Goal: Find specific page/section: Find specific page/section

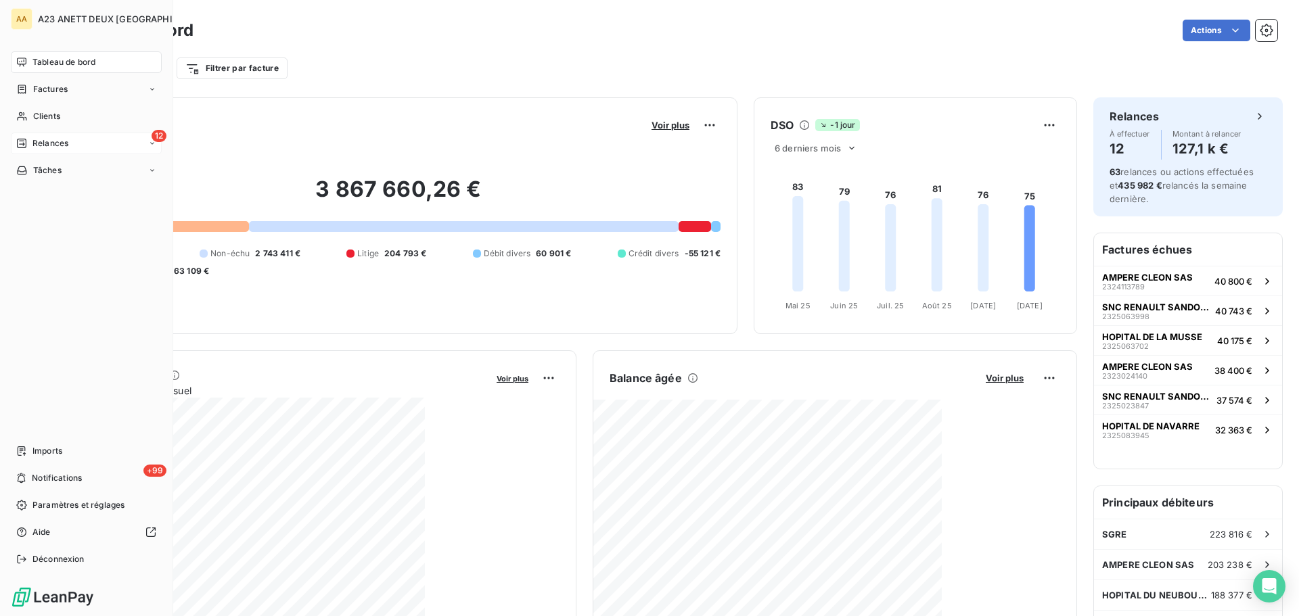
click at [58, 148] on span "Relances" at bounding box center [50, 143] width 36 height 12
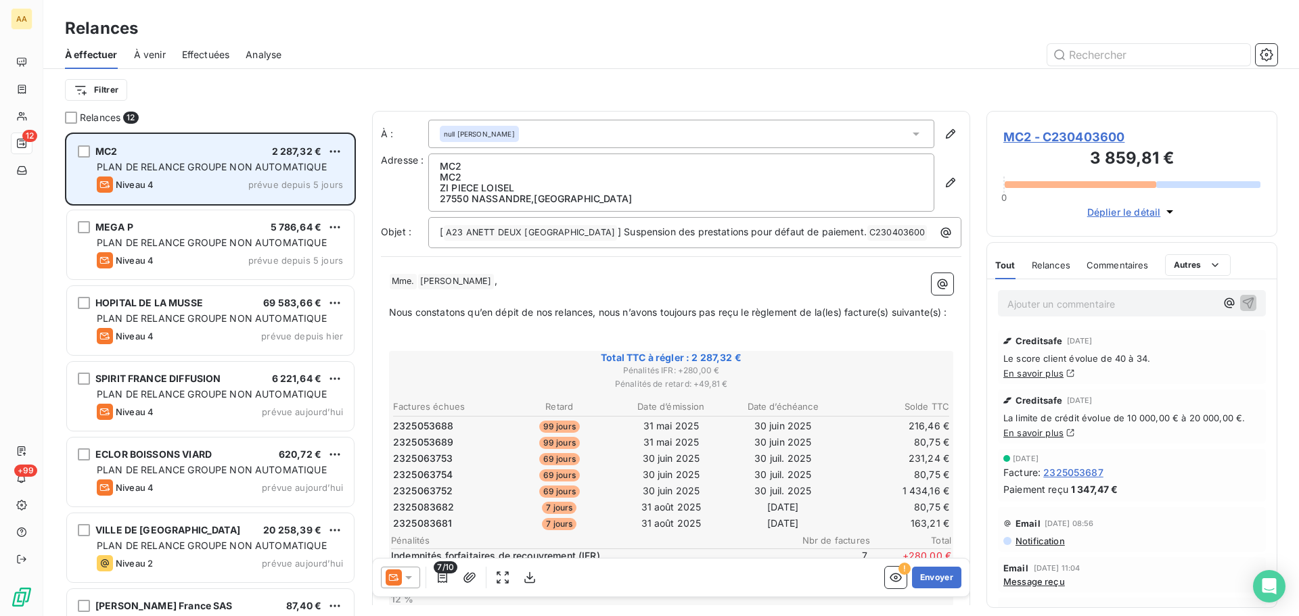
scroll to position [474, 281]
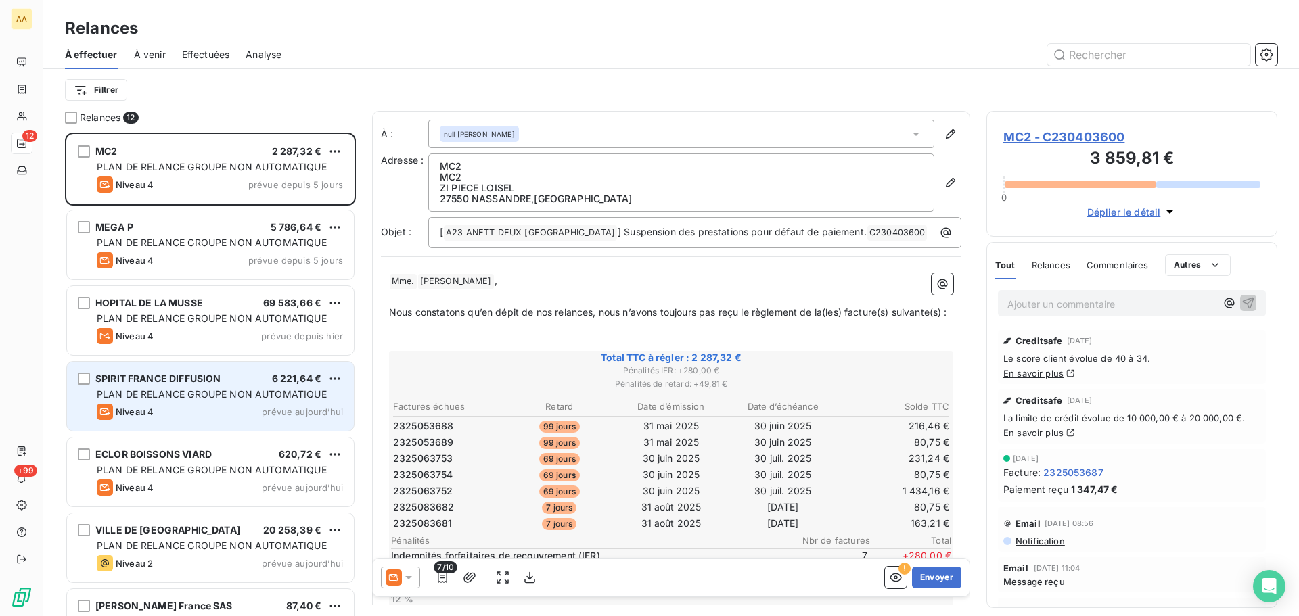
click at [248, 385] on div "SPIRIT FRANCE DIFFUSION 6 221,64 € PLAN DE RELANCE GROUPE NON AUTOMATIQUE Nivea…" at bounding box center [210, 396] width 287 height 69
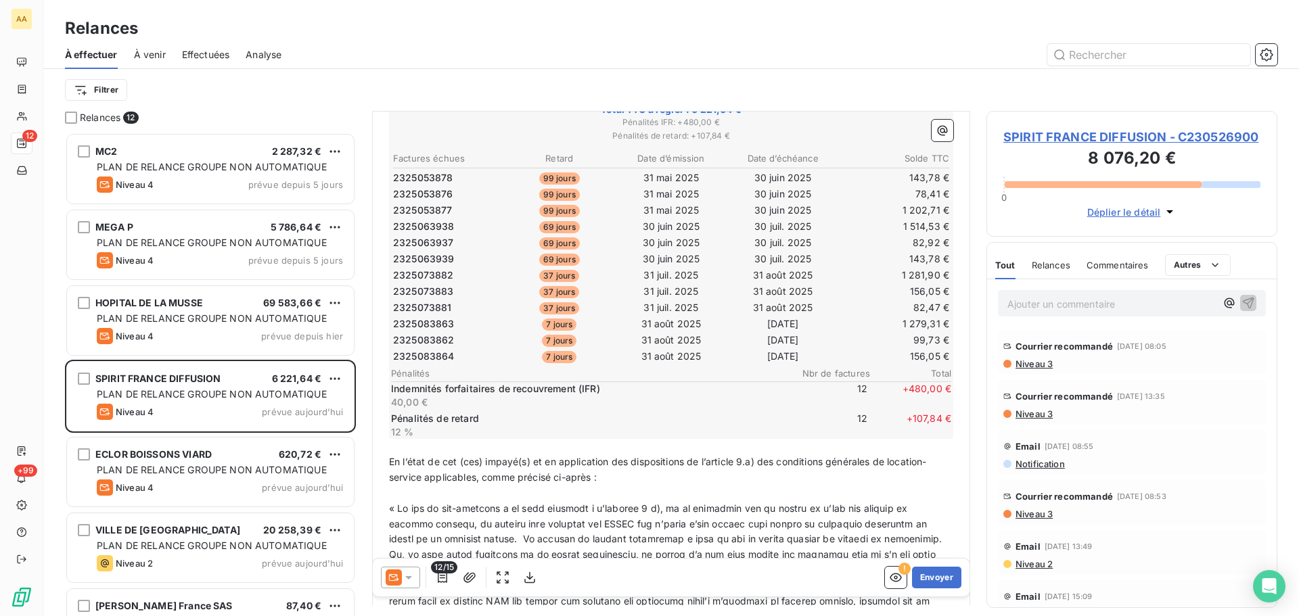
scroll to position [271, 0]
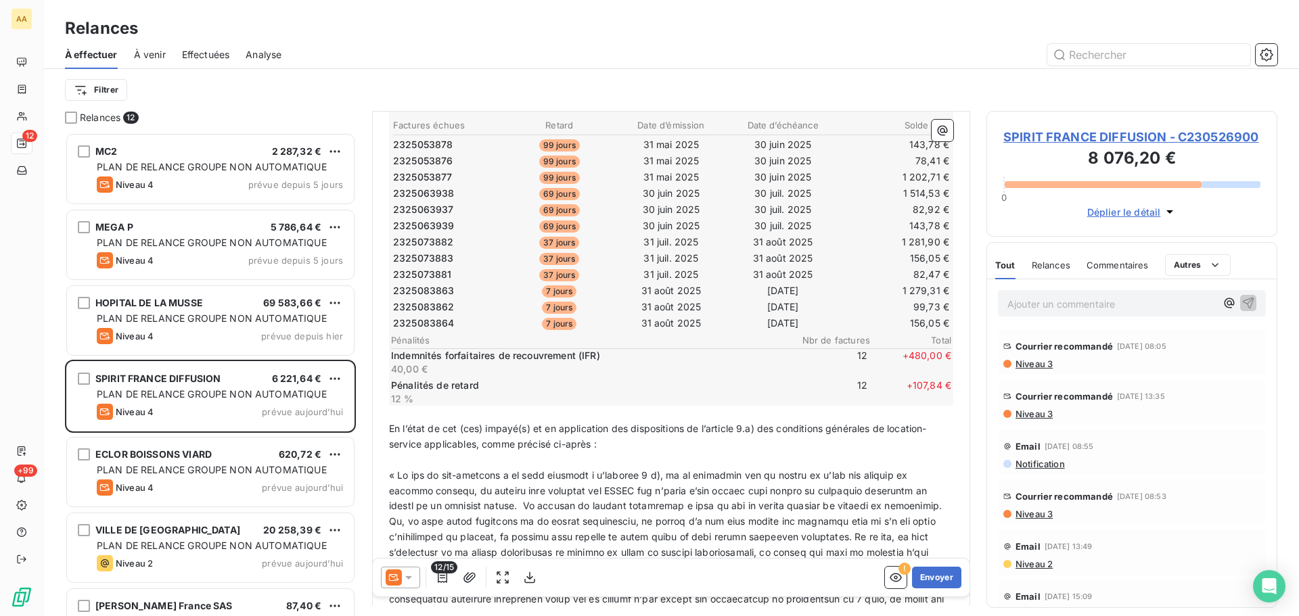
click at [415, 580] on icon at bounding box center [409, 578] width 14 height 14
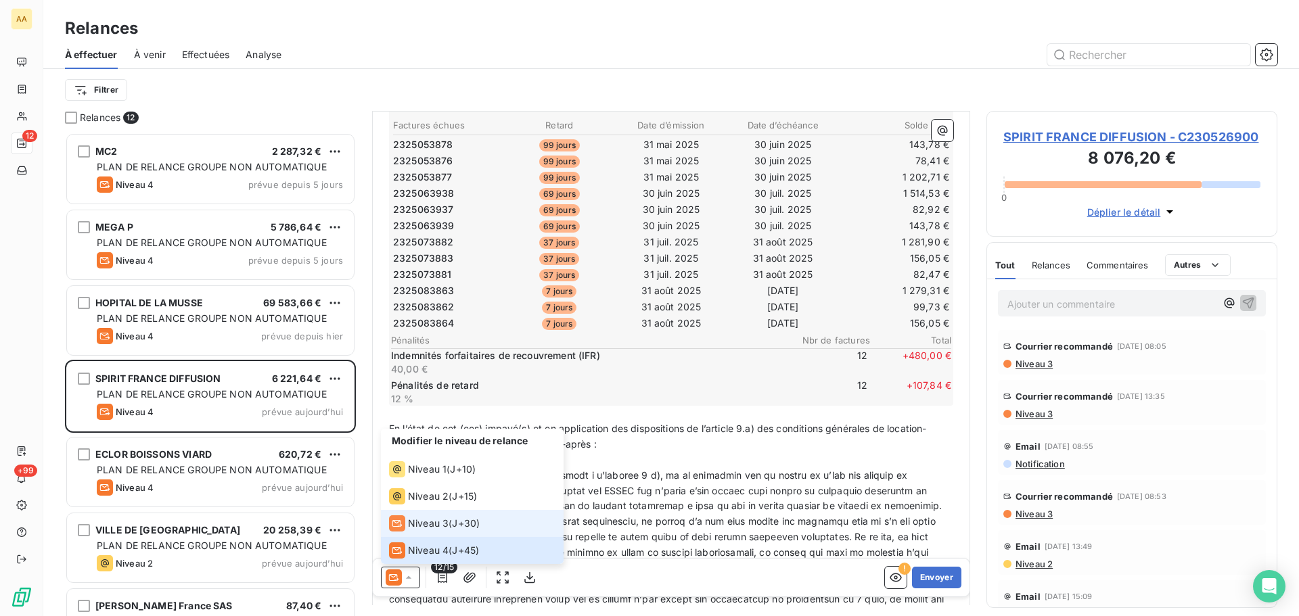
click at [430, 526] on span "Niveau 3" at bounding box center [428, 524] width 41 height 14
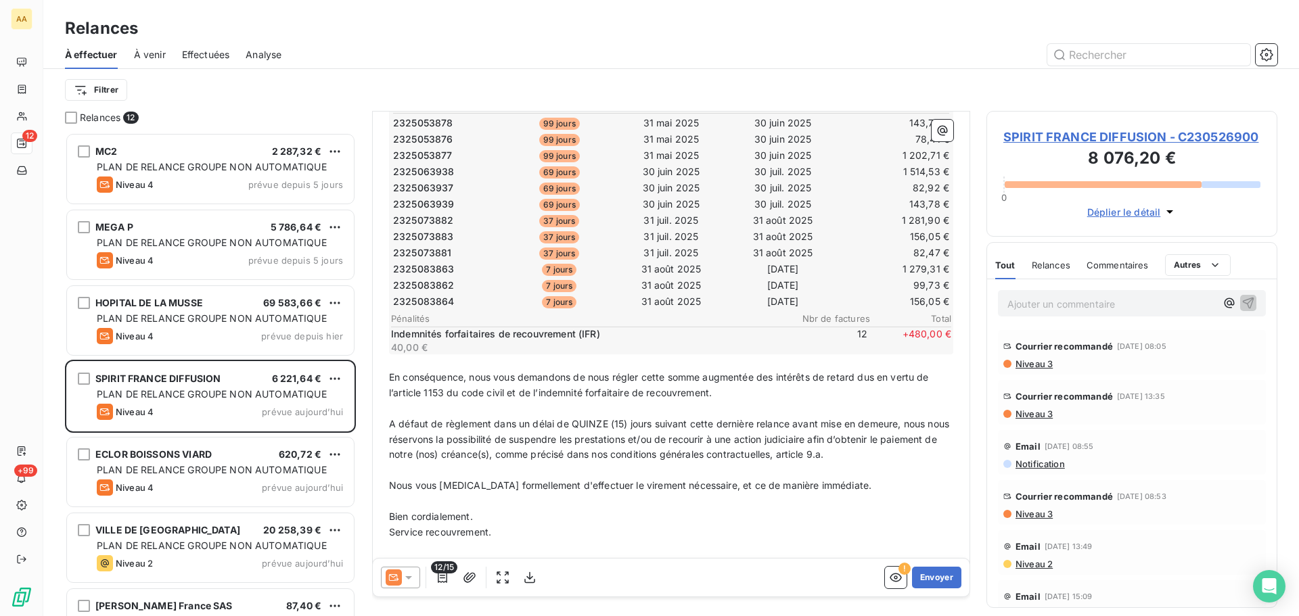
click at [408, 575] on icon at bounding box center [409, 578] width 14 height 14
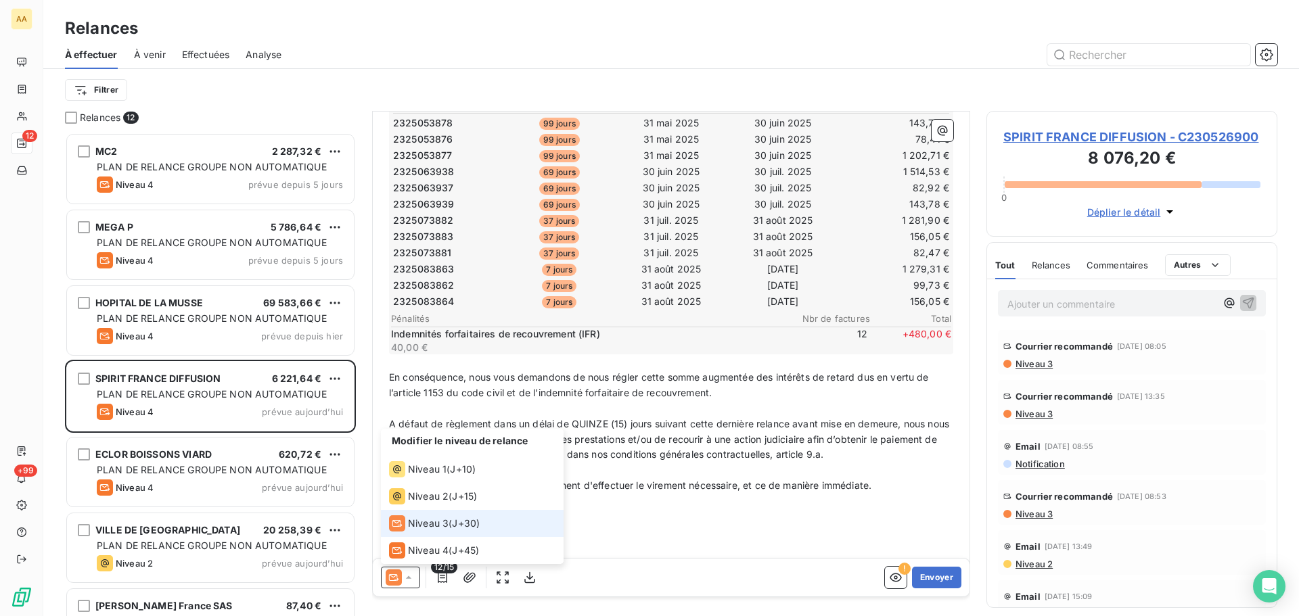
click at [428, 529] on span "Niveau 3" at bounding box center [428, 524] width 41 height 14
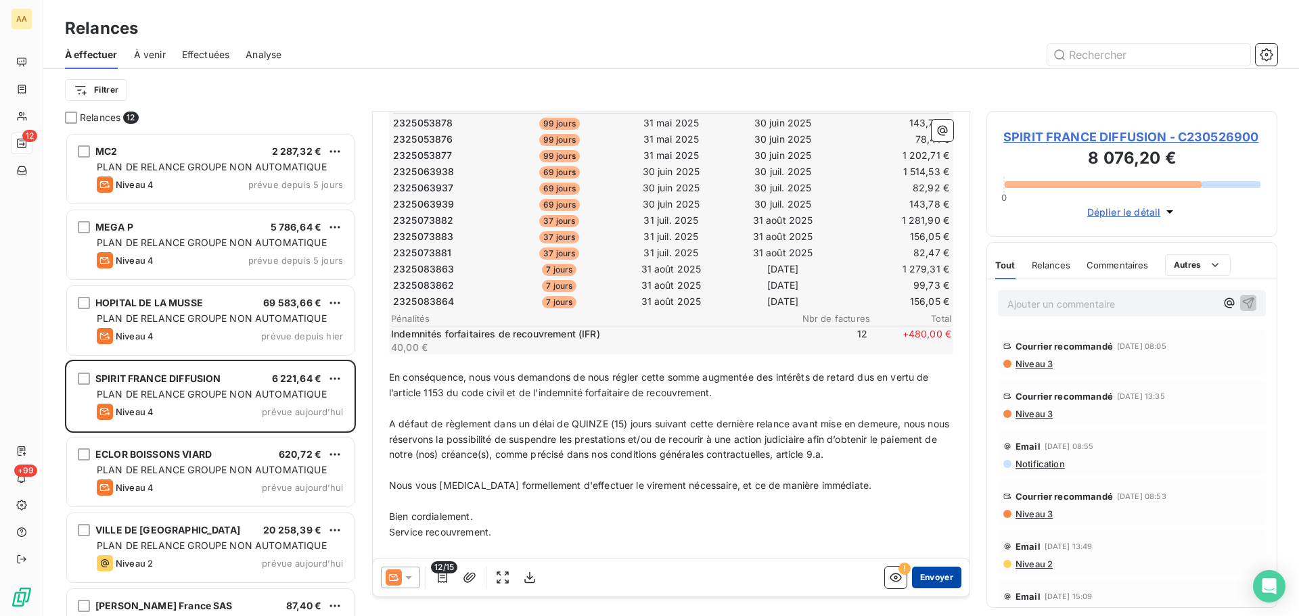
click at [935, 580] on button "Envoyer" at bounding box center [936, 578] width 49 height 22
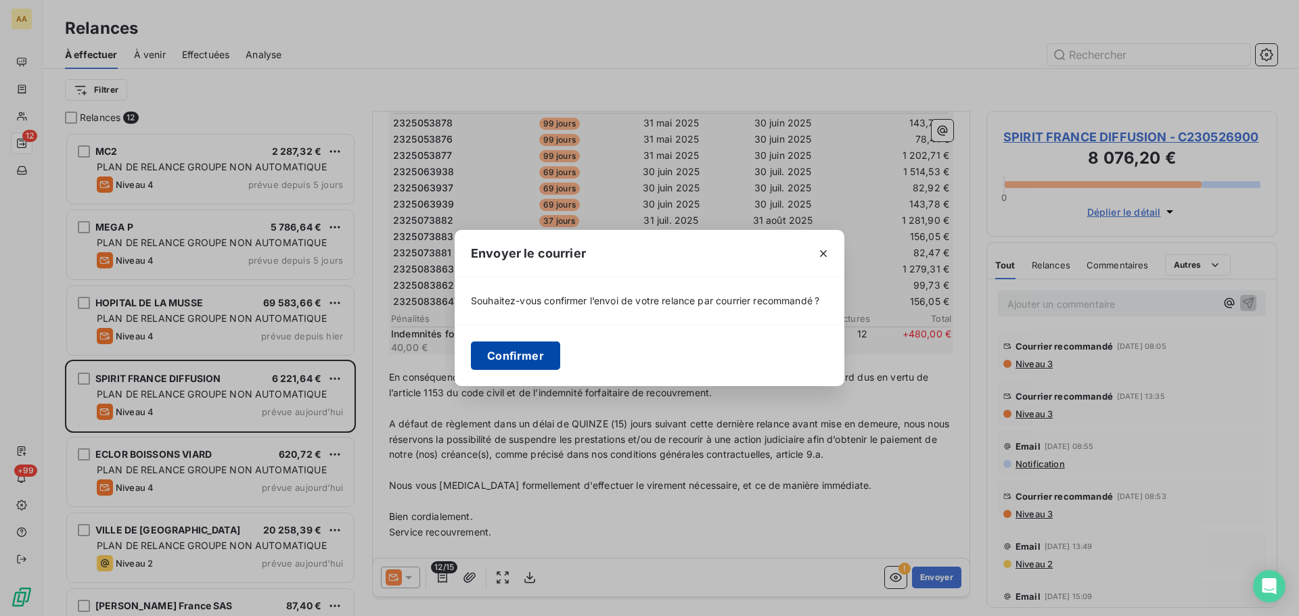
click at [511, 359] on button "Confirmer" at bounding box center [515, 356] width 89 height 28
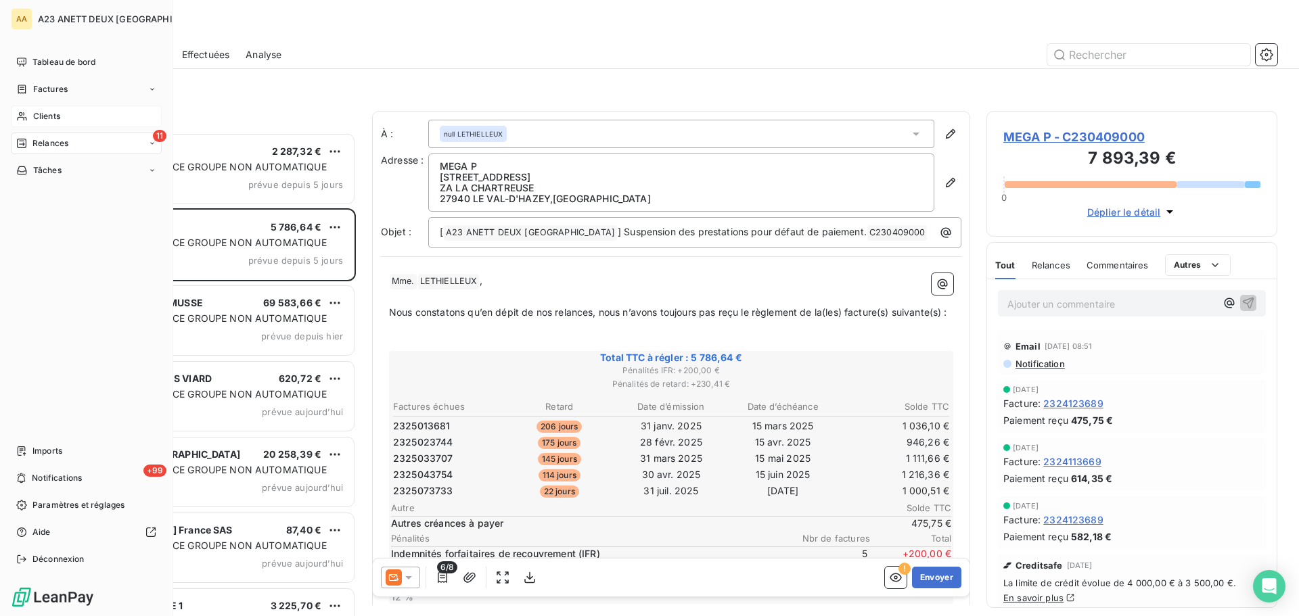
click at [62, 120] on div "Clients" at bounding box center [86, 117] width 151 height 22
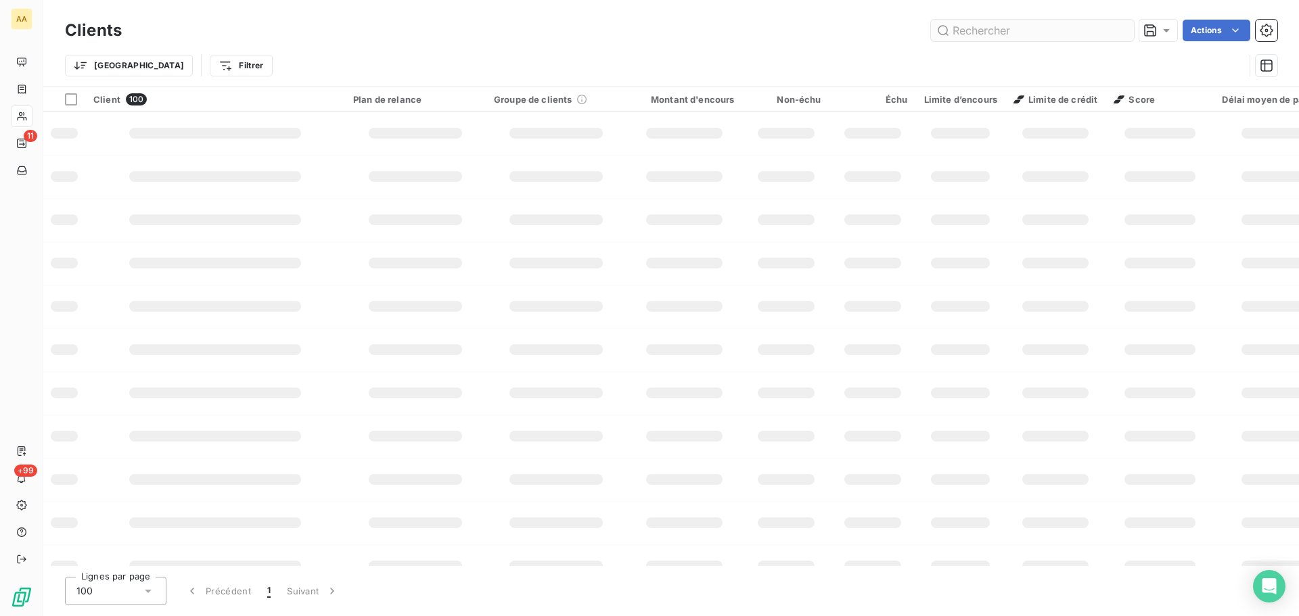
click at [981, 30] on input "text" at bounding box center [1032, 31] width 203 height 22
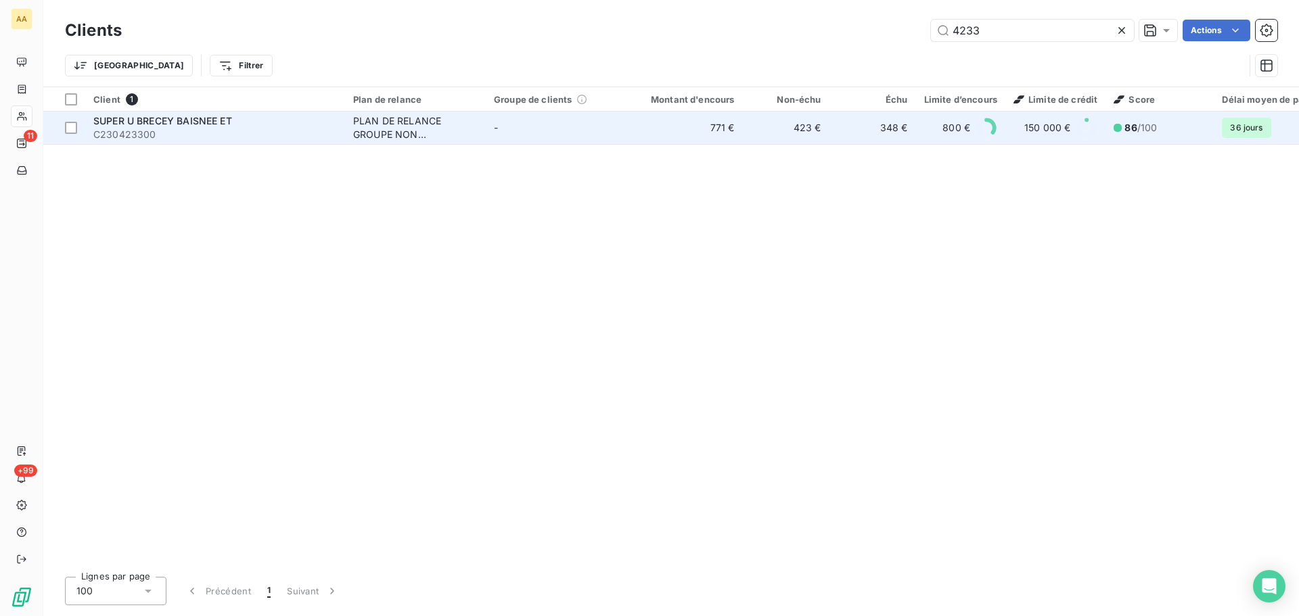
type input "4233"
click at [198, 121] on span "SUPER U BRECEY BAISNEE ET" at bounding box center [162, 121] width 139 height 12
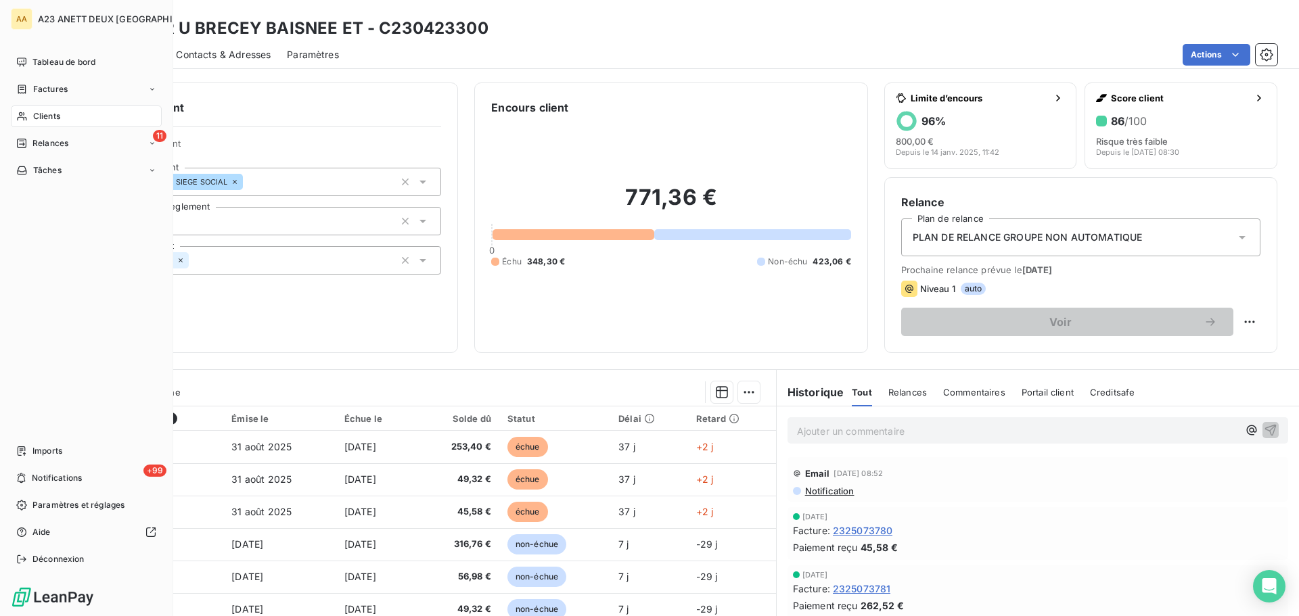
click at [69, 123] on div "Clients" at bounding box center [86, 117] width 151 height 22
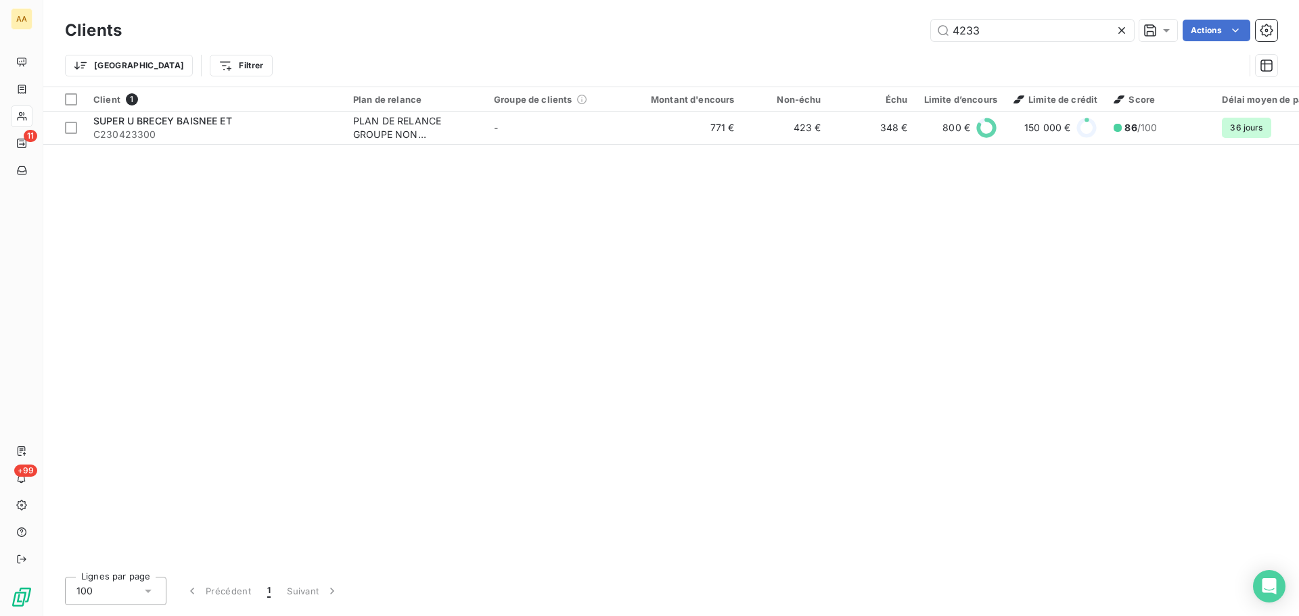
drag, startPoint x: 997, startPoint y: 42, endPoint x: 908, endPoint y: 39, distance: 89.4
click at [908, 39] on div "Clients 4233 Actions" at bounding box center [671, 30] width 1213 height 28
drag, startPoint x: 1002, startPoint y: 26, endPoint x: 774, endPoint y: 24, distance: 227.4
click at [826, 30] on div "4233 Actions" at bounding box center [708, 31] width 1140 height 22
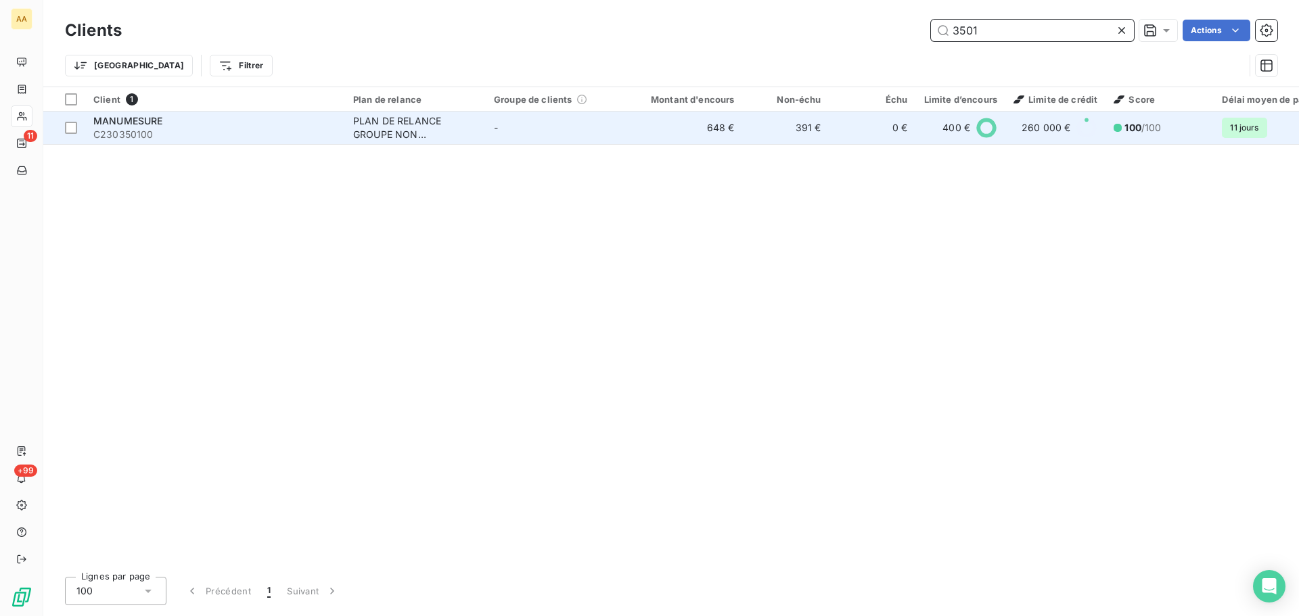
type input "3501"
click at [219, 137] on span "C230350100" at bounding box center [215, 135] width 244 height 14
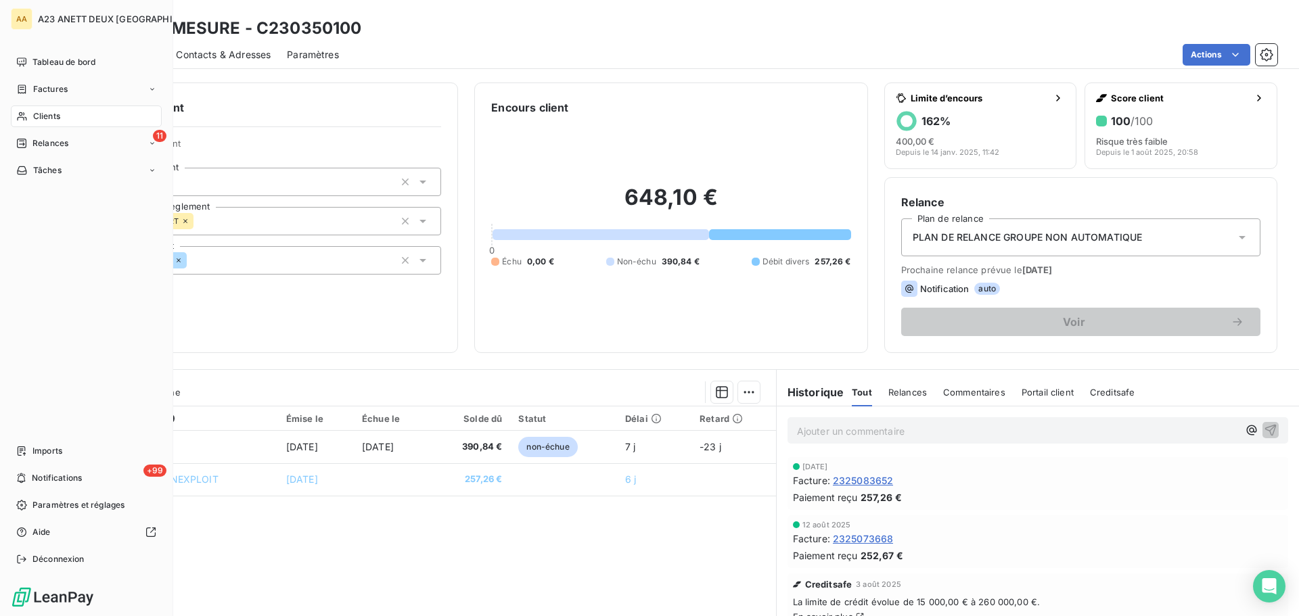
click at [37, 118] on span "Clients" at bounding box center [46, 116] width 27 height 12
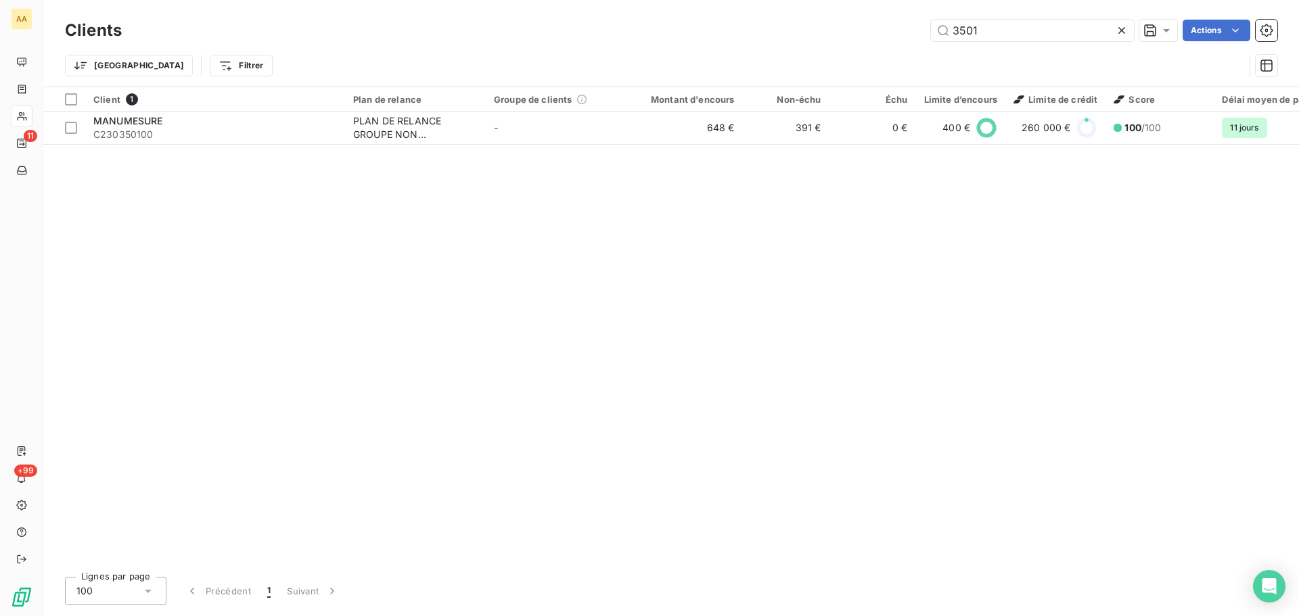
drag, startPoint x: 999, startPoint y: 37, endPoint x: 878, endPoint y: 39, distance: 121.1
click at [881, 39] on div "3501 Actions" at bounding box center [708, 31] width 1140 height 22
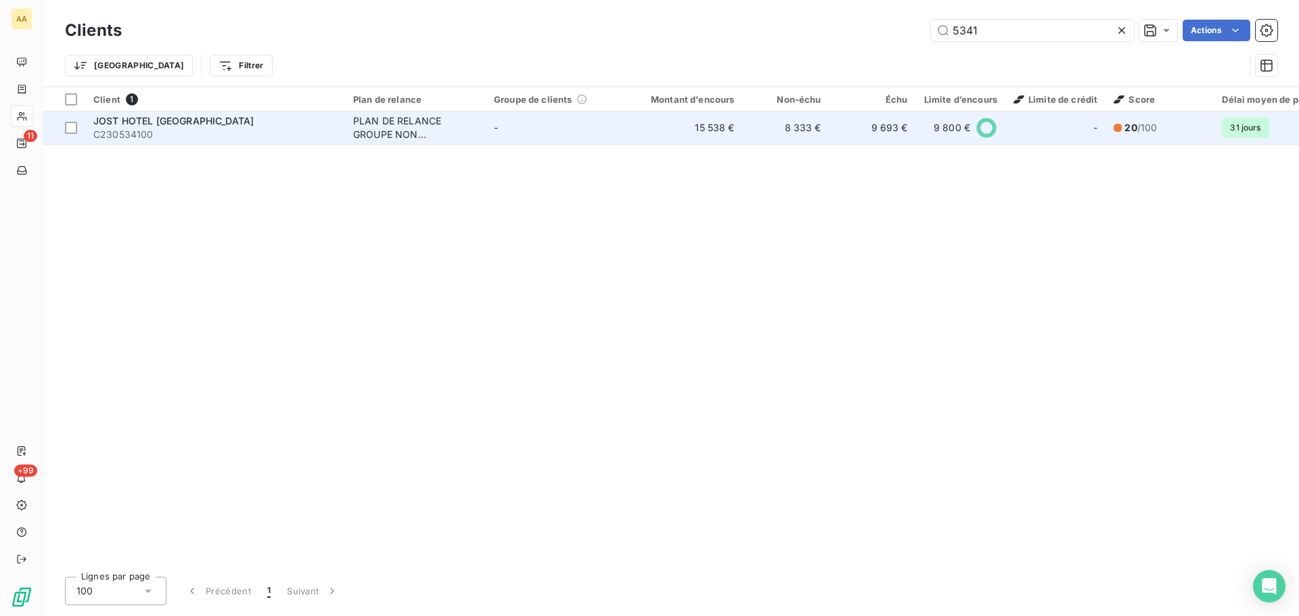
type input "5341"
click at [227, 114] on div "JOST HOTEL [GEOGRAPHIC_DATA]" at bounding box center [215, 121] width 244 height 14
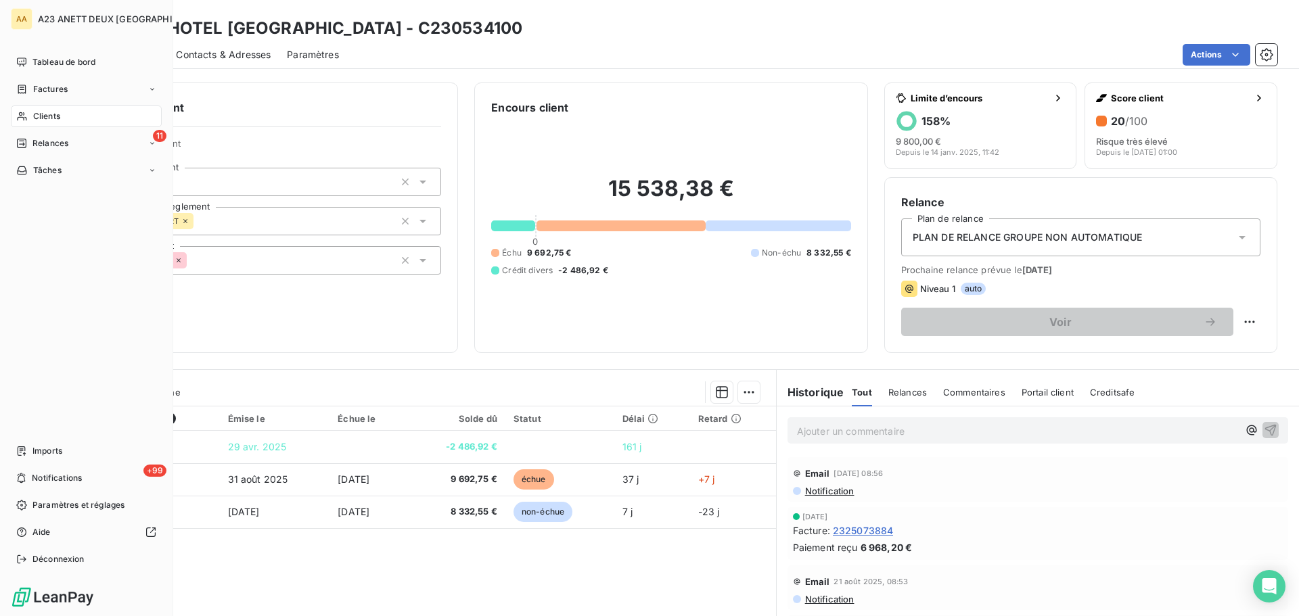
click at [60, 123] on div "Clients" at bounding box center [86, 117] width 151 height 22
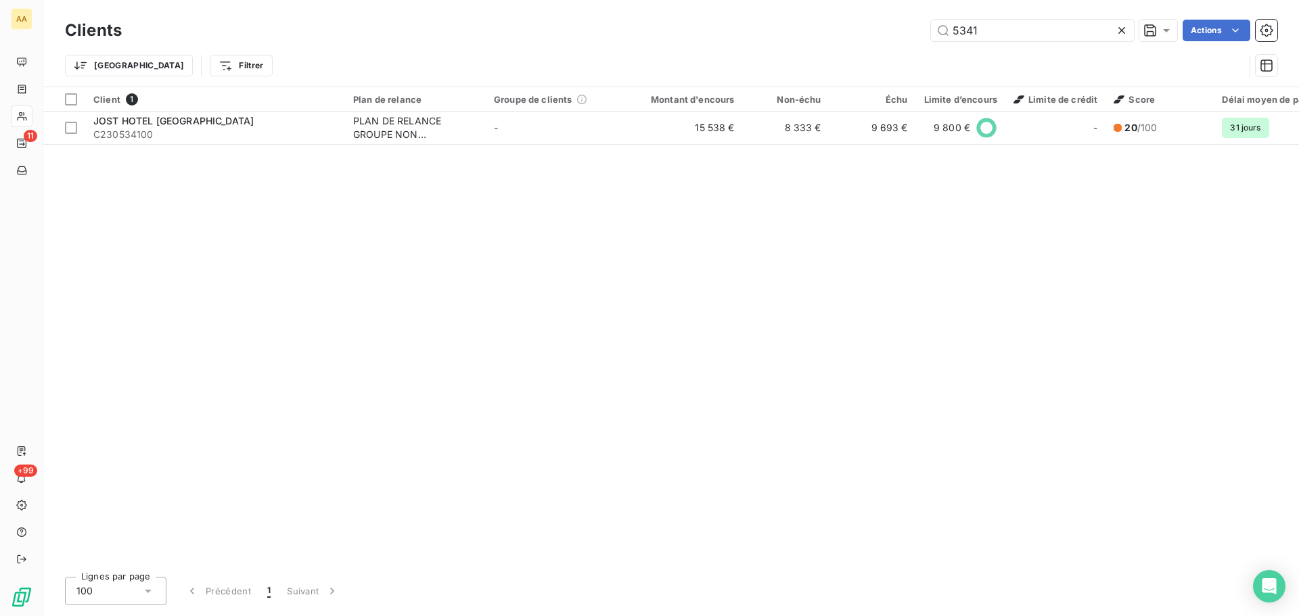
drag, startPoint x: 991, startPoint y: 36, endPoint x: 783, endPoint y: 45, distance: 208.6
click at [789, 45] on div "Clients 5341 Actions Trier Filtrer" at bounding box center [671, 51] width 1213 height 70
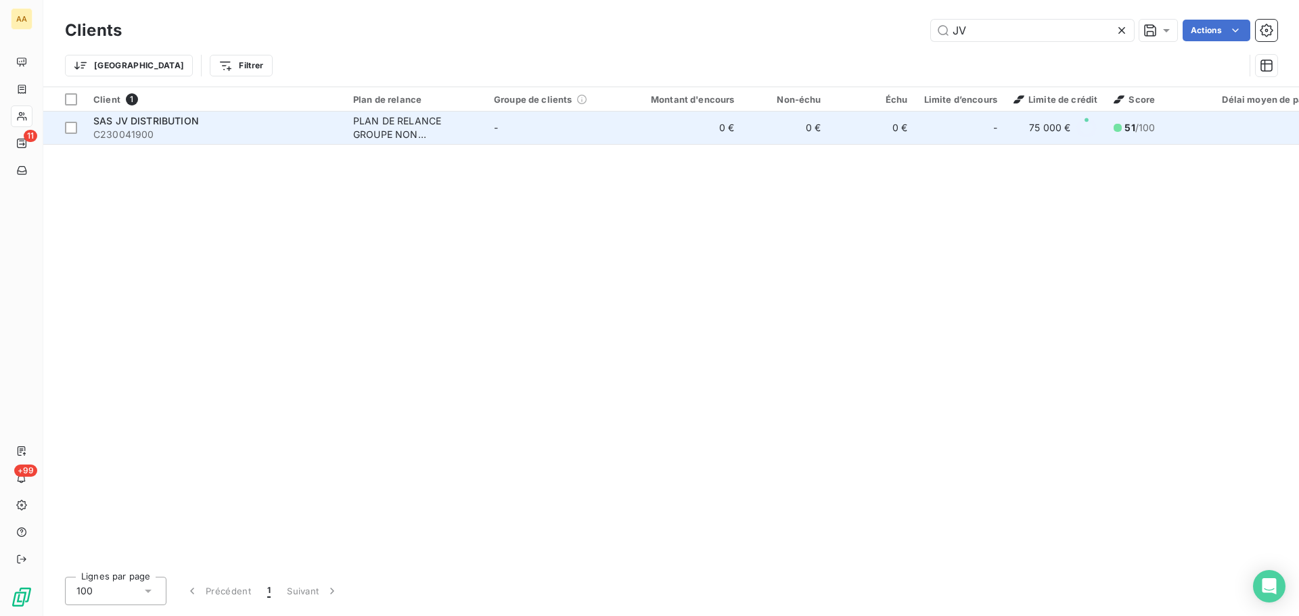
type input "JV"
click at [212, 132] on span "C230041900" at bounding box center [215, 135] width 244 height 14
